Goal: Use online tool/utility: Utilize a website feature to perform a specific function

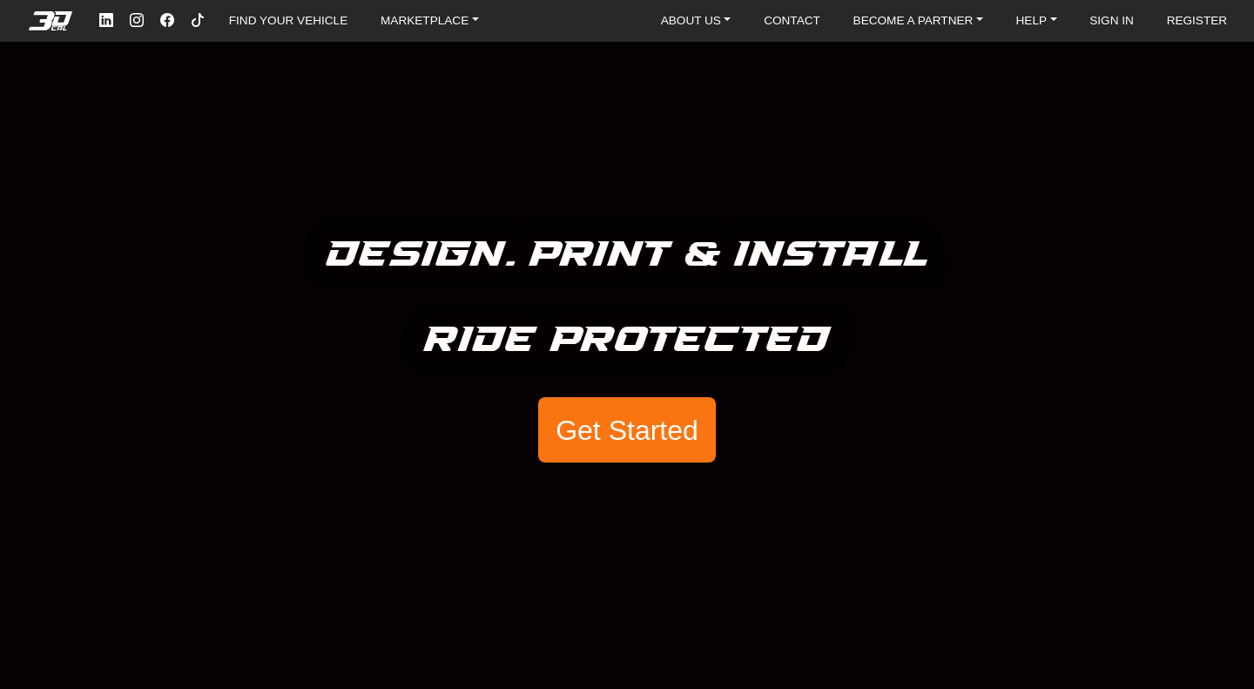
click at [621, 439] on button "Get Started" at bounding box center [627, 430] width 178 height 66
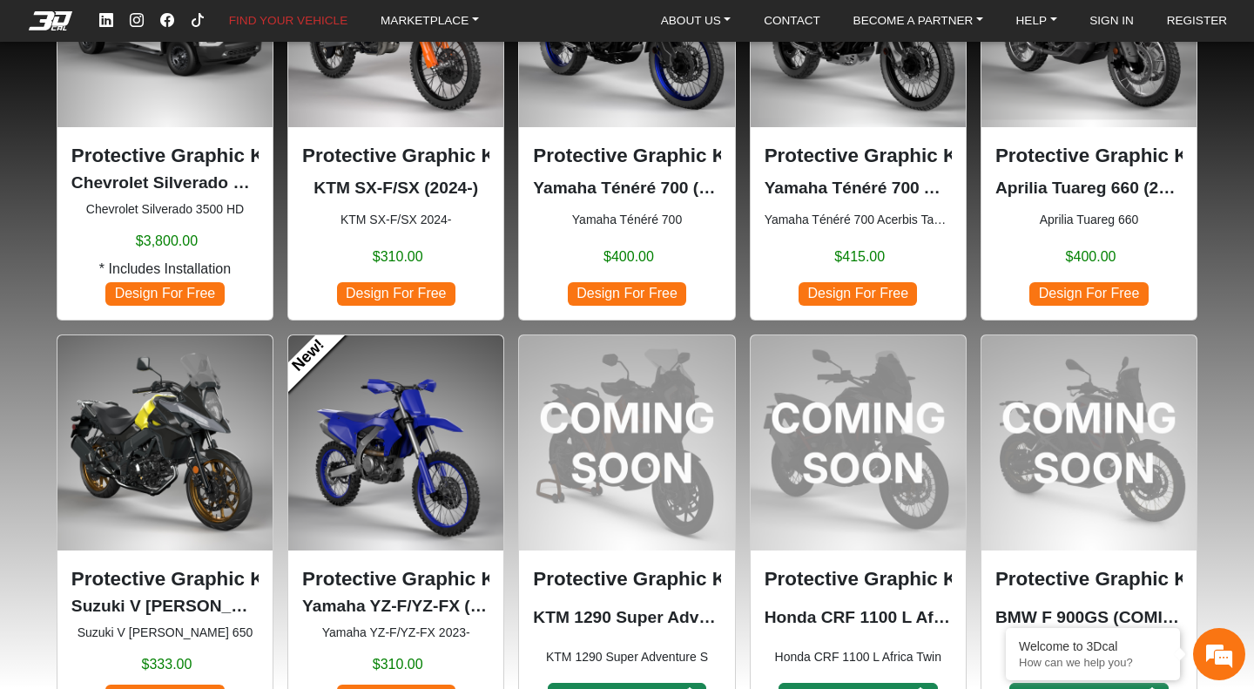
scroll to position [958, 0]
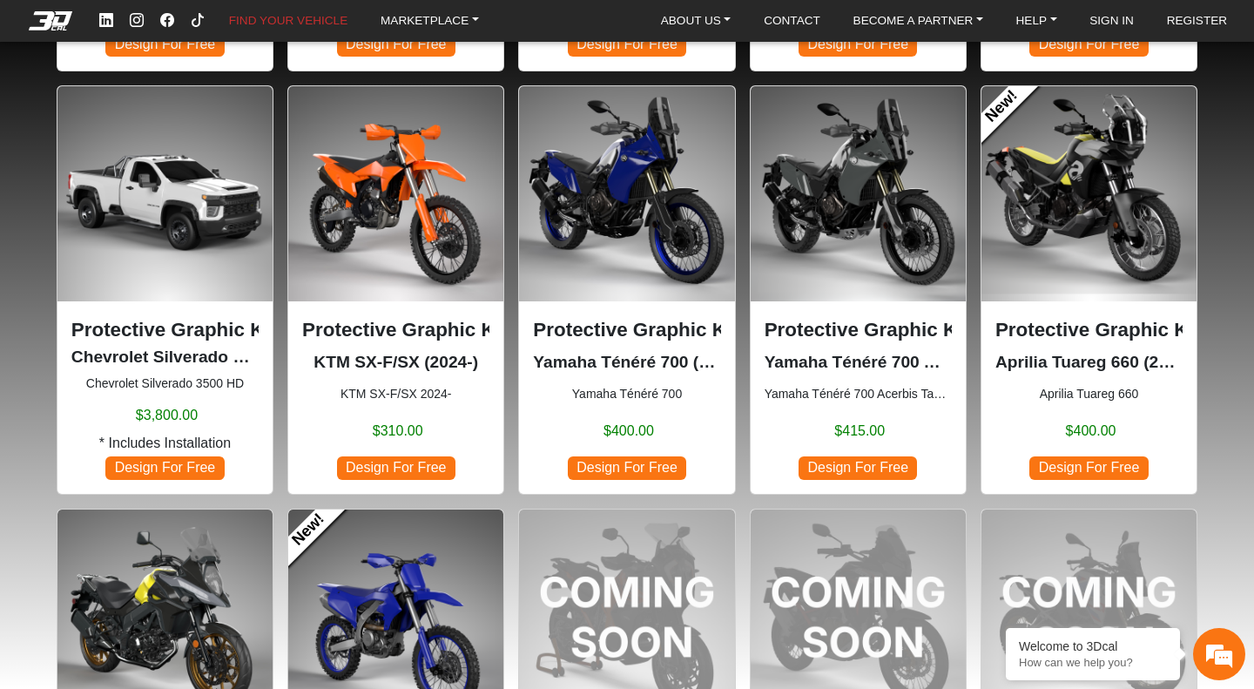
click at [677, 181] on img at bounding box center [626, 193] width 215 height 215
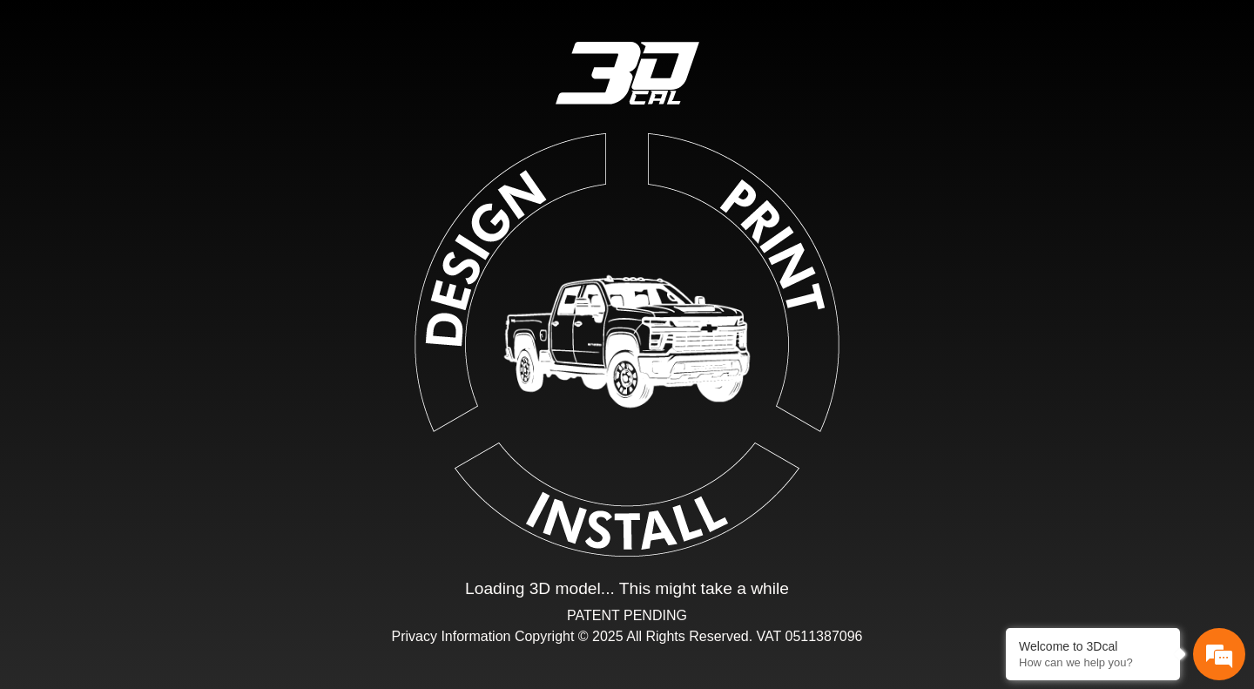
type input "*"
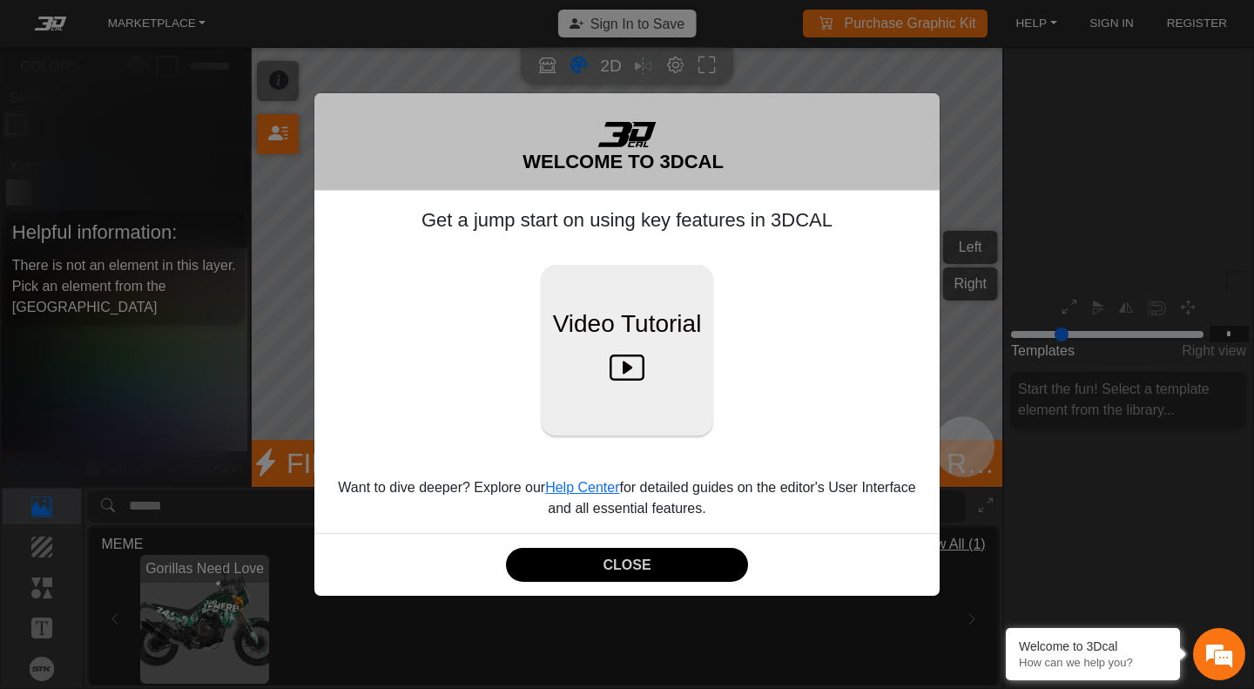
scroll to position [203, 203]
click at [679, 568] on button "CLOSE" at bounding box center [627, 565] width 242 height 34
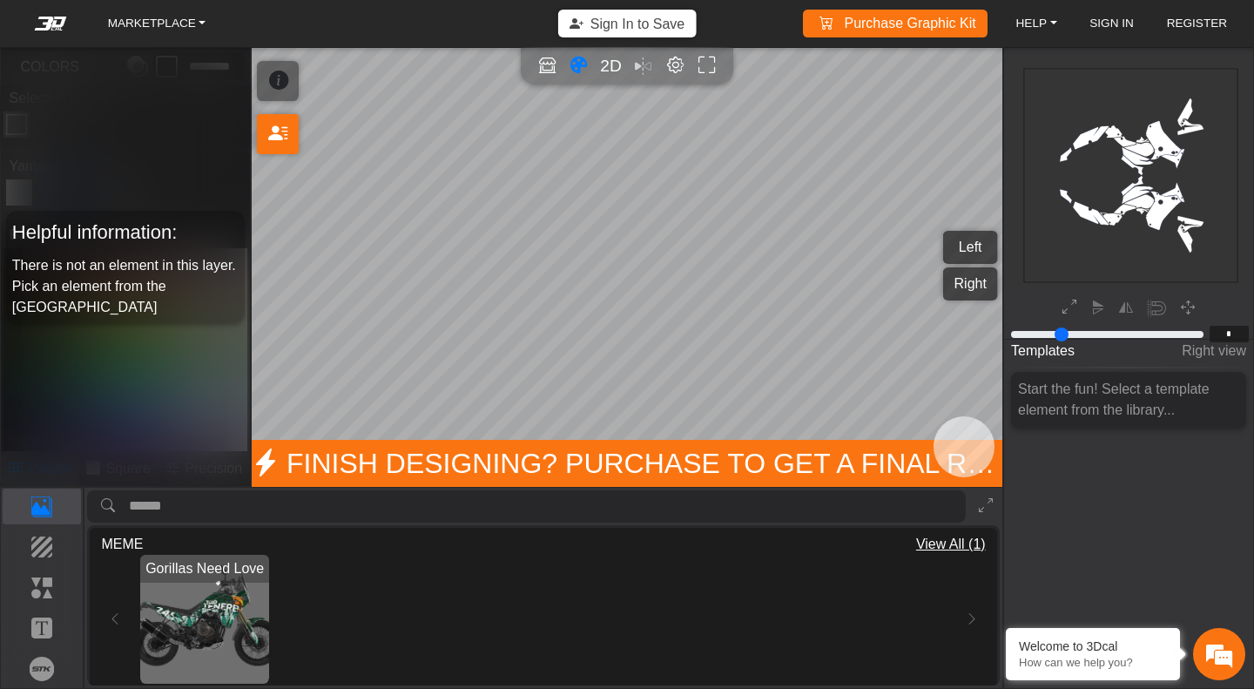
click at [52, 559] on button "Background" at bounding box center [42, 548] width 79 height 36
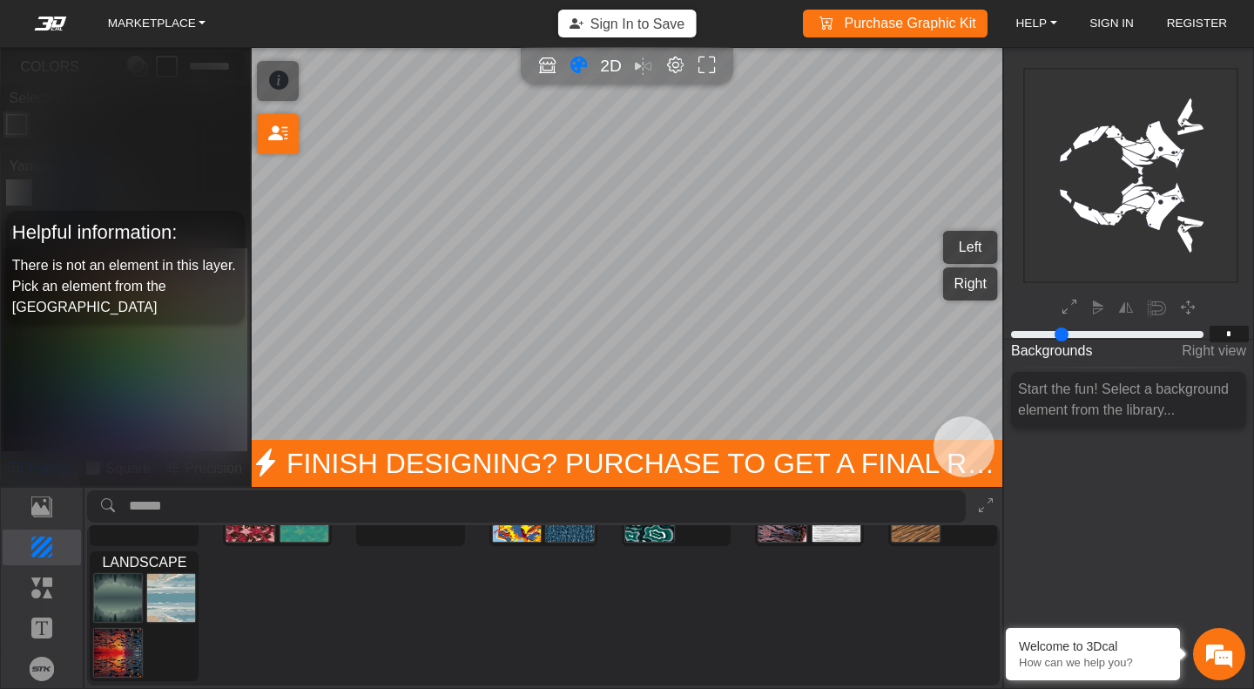
scroll to position [0, 0]
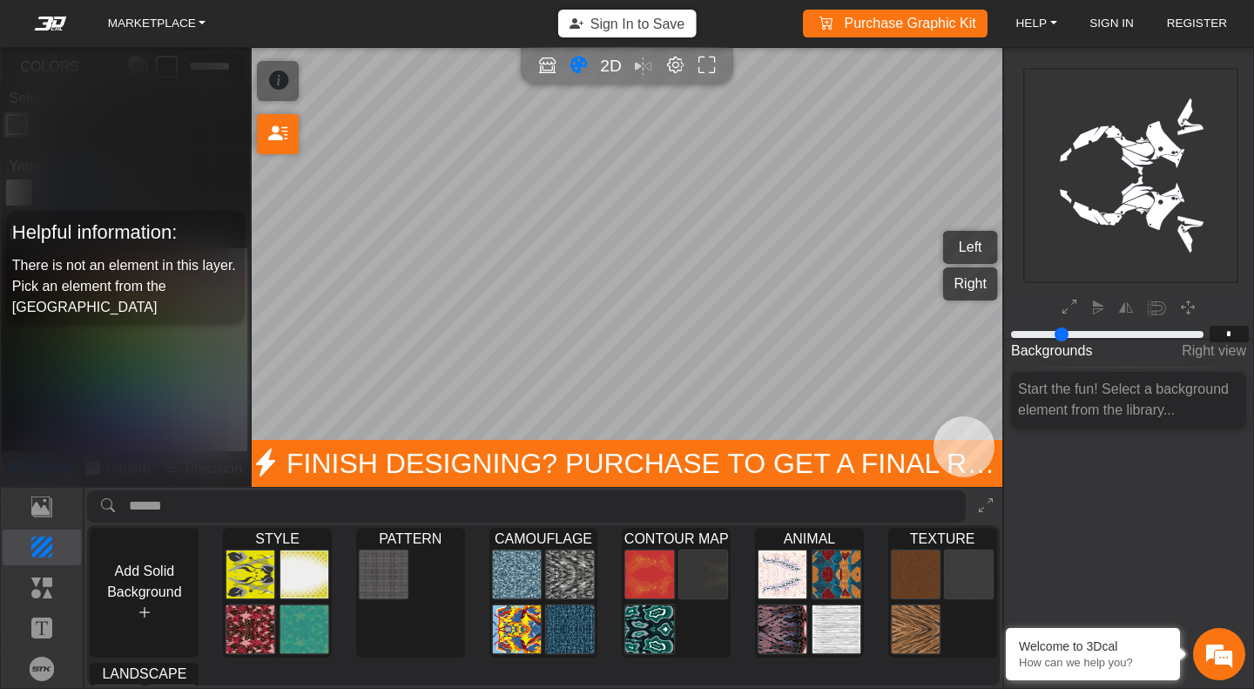
click at [0, 0] on p "Template" at bounding box center [0, 0] width 0 height 0
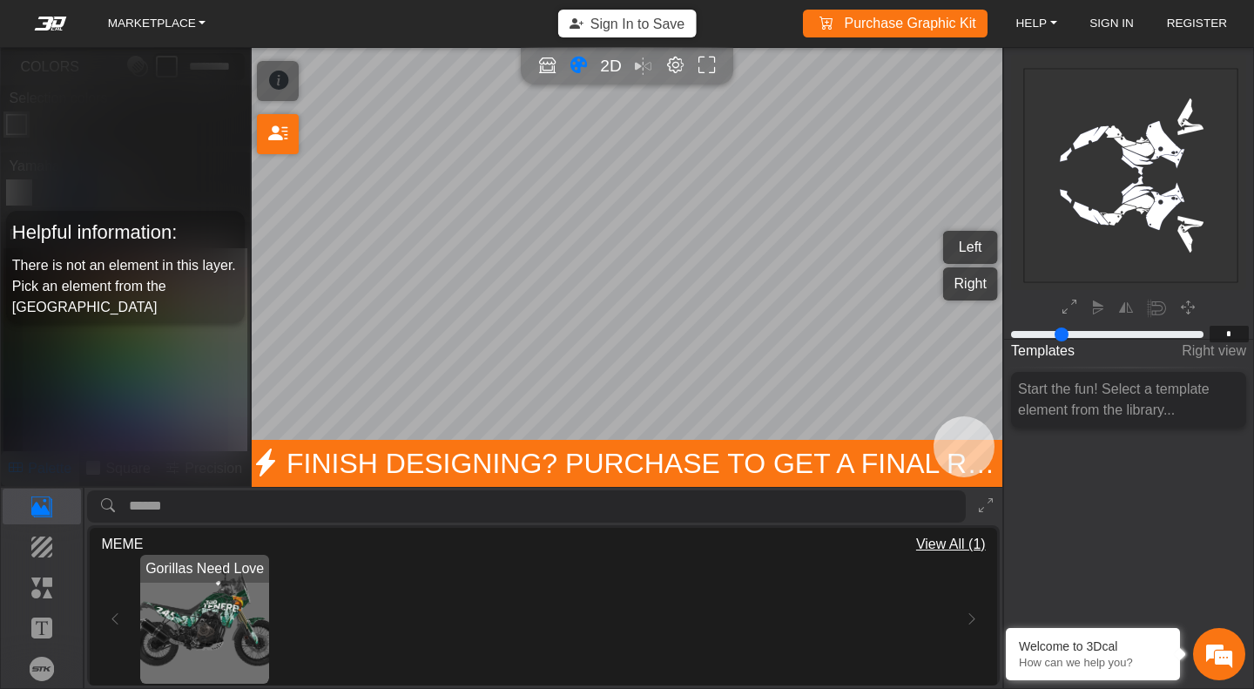
click at [0, 0] on p "Elements" at bounding box center [0, 0] width 0 height 0
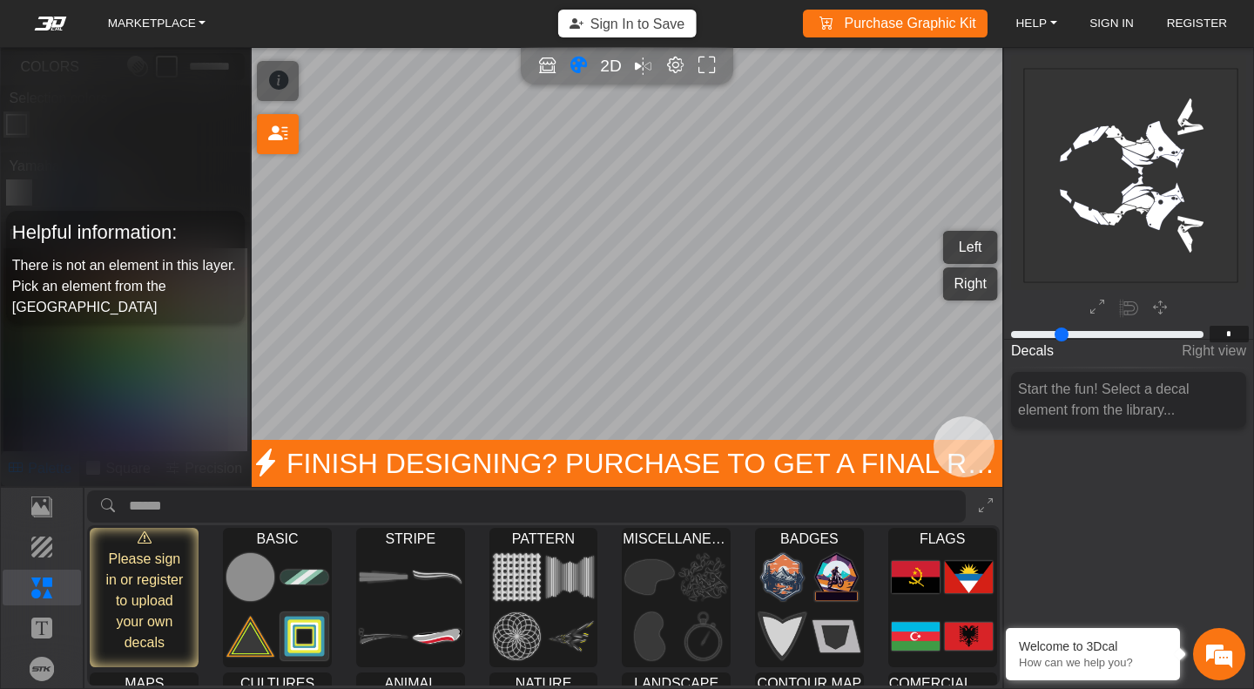
scroll to position [111, 0]
